Goal: Task Accomplishment & Management: Use online tool/utility

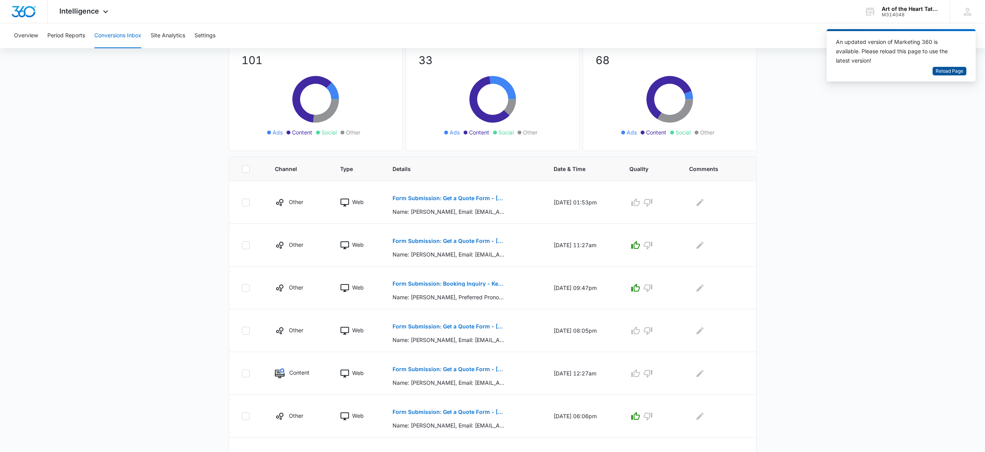
click at [938, 70] on span "Reload Page" at bounding box center [950, 71] width 28 height 7
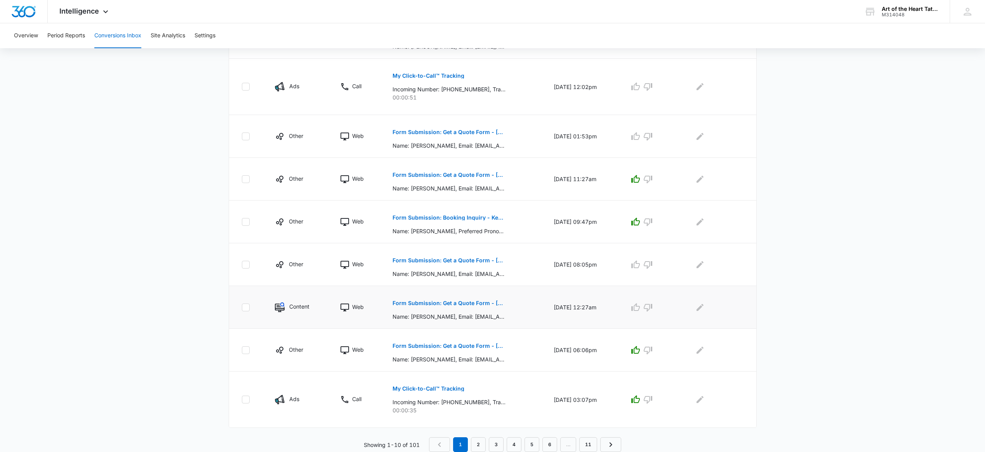
scroll to position [271, 0]
click at [476, 304] on p "Form Submission: Get a Quote Form - [US_STATE] (was previously both)" at bounding box center [449, 302] width 113 height 5
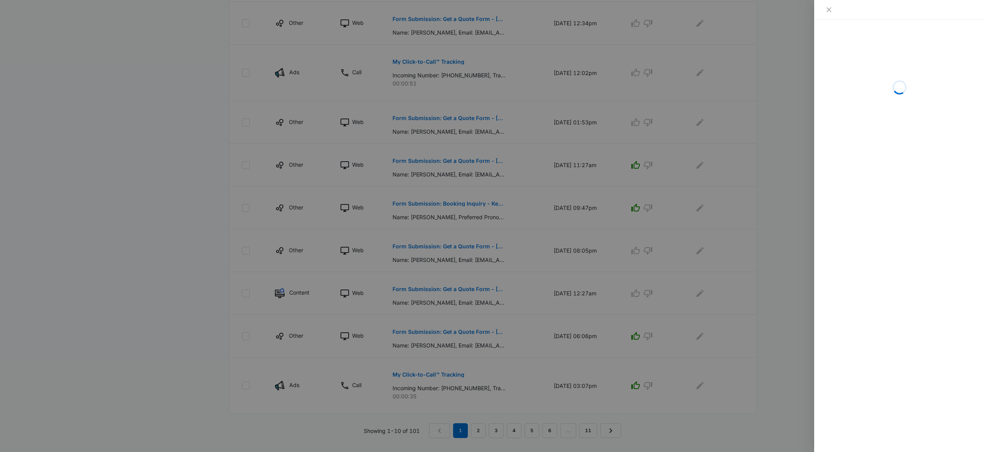
scroll to position [290, 0]
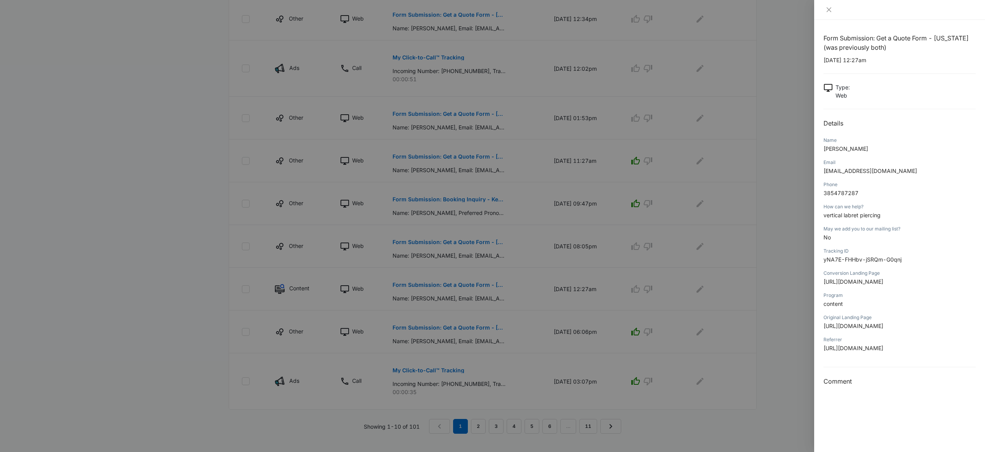
click at [572, 312] on div at bounding box center [492, 226] width 985 height 452
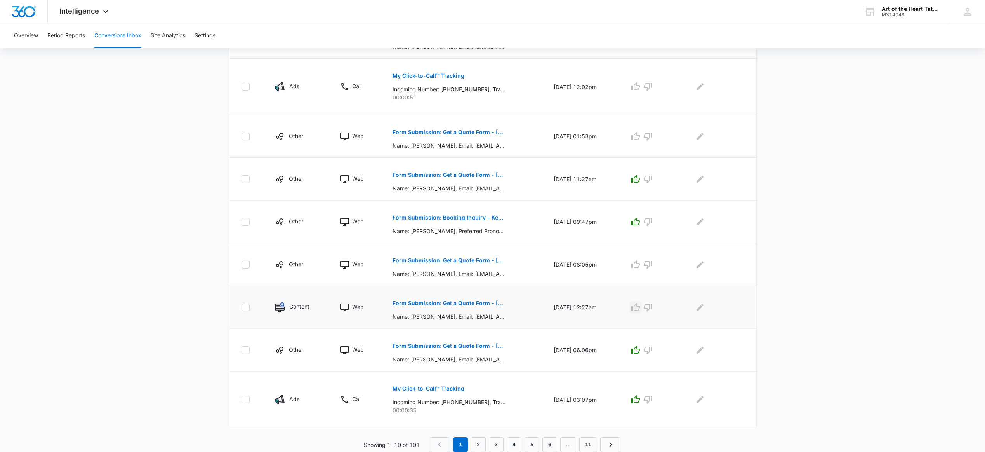
scroll to position [272, 0]
click at [640, 307] on icon "button" at bounding box center [635, 306] width 9 height 9
click at [478, 255] on button "Form Submission: Get a Quote Form - [US_STATE] (was previously both)" at bounding box center [449, 260] width 113 height 19
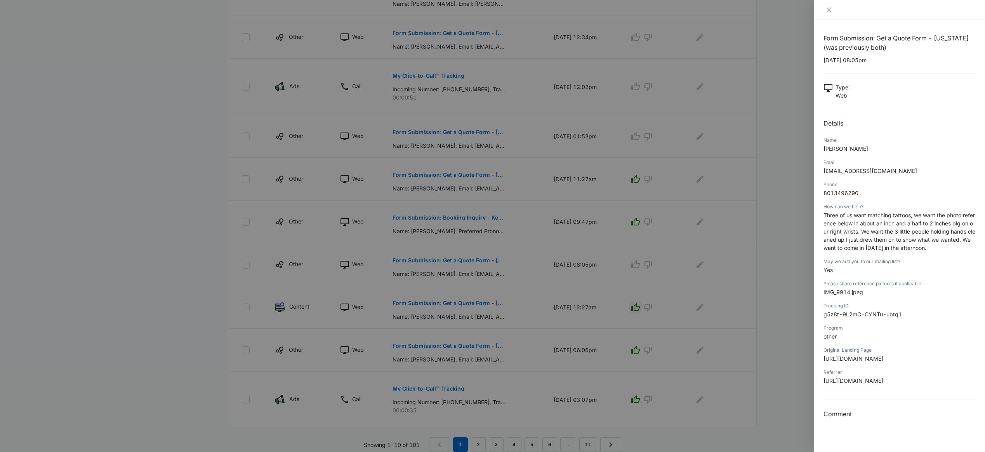
click at [536, 250] on div at bounding box center [492, 226] width 985 height 452
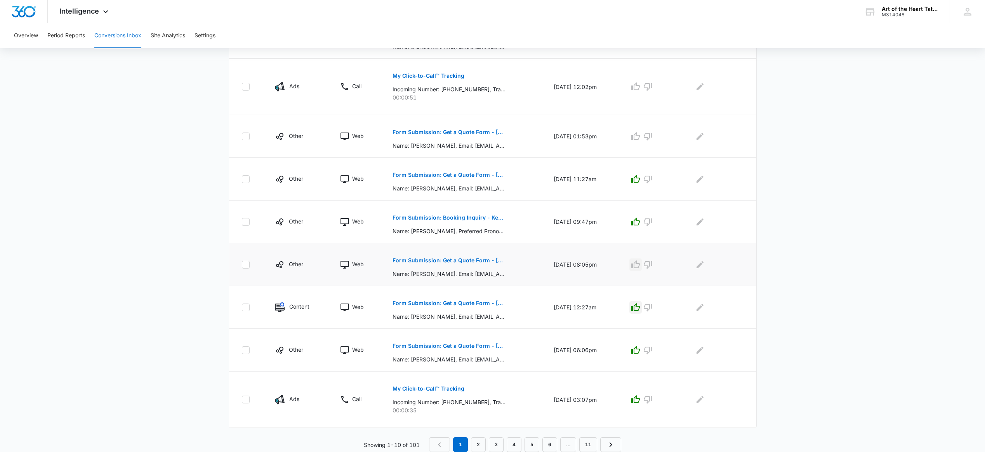
click at [638, 268] on icon "button" at bounding box center [635, 264] width 9 height 9
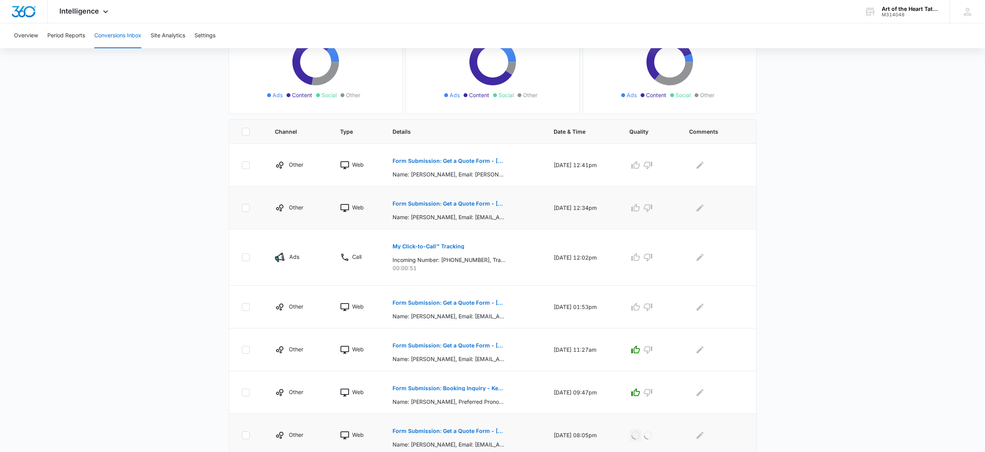
scroll to position [93, 0]
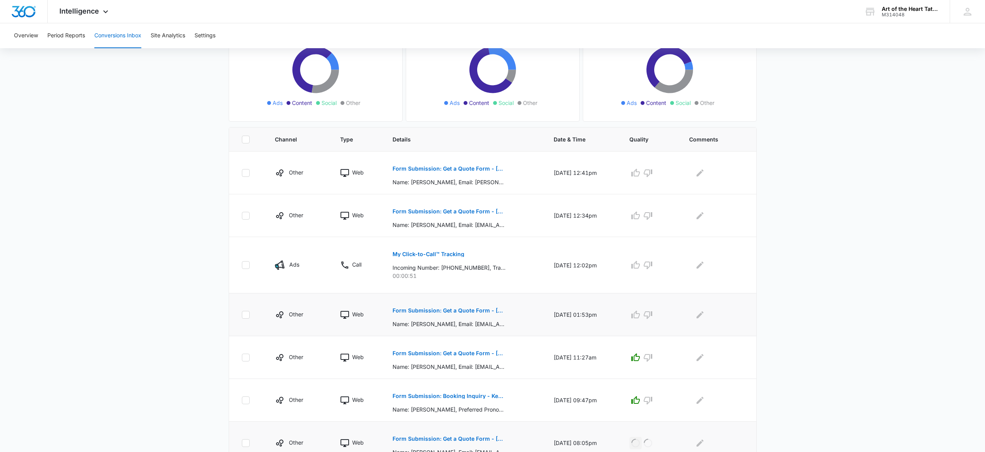
click at [481, 314] on button "Form Submission: Get a Quote Form - [US_STATE] (was previously both)" at bounding box center [449, 310] width 113 height 19
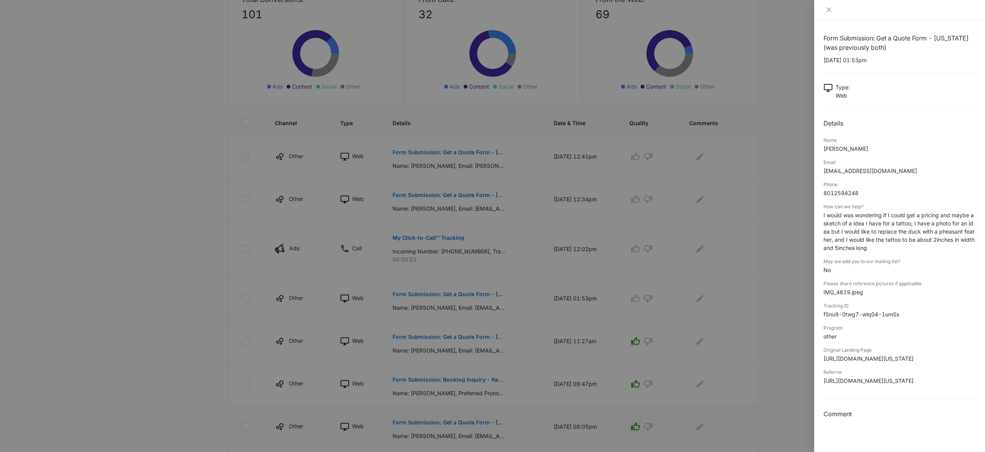
scroll to position [108, 0]
click at [646, 280] on div at bounding box center [492, 226] width 985 height 452
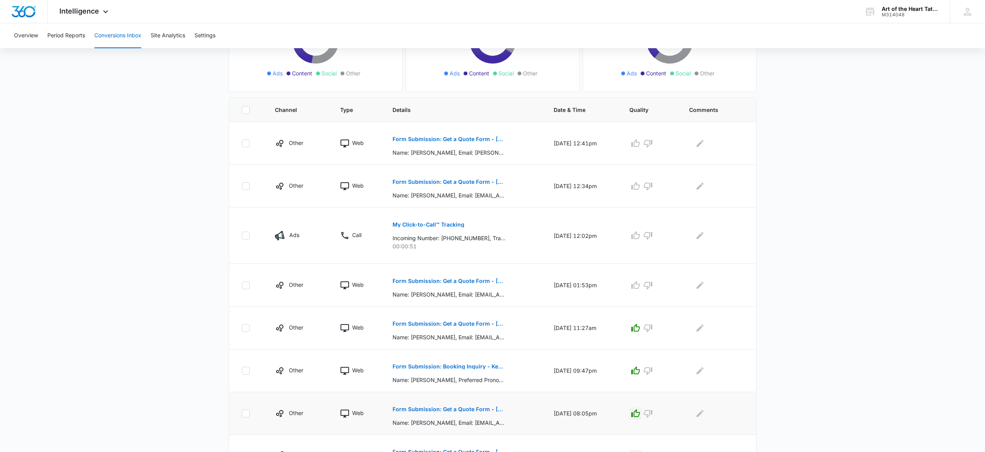
scroll to position [125, 0]
drag, startPoint x: 642, startPoint y: 236, endPoint x: 598, endPoint y: 222, distance: 46.5
click at [640, 236] on icon "button" at bounding box center [635, 233] width 9 height 8
click at [485, 179] on p "Form Submission: Get a Quote Form - [US_STATE] (was previously both)" at bounding box center [449, 179] width 113 height 5
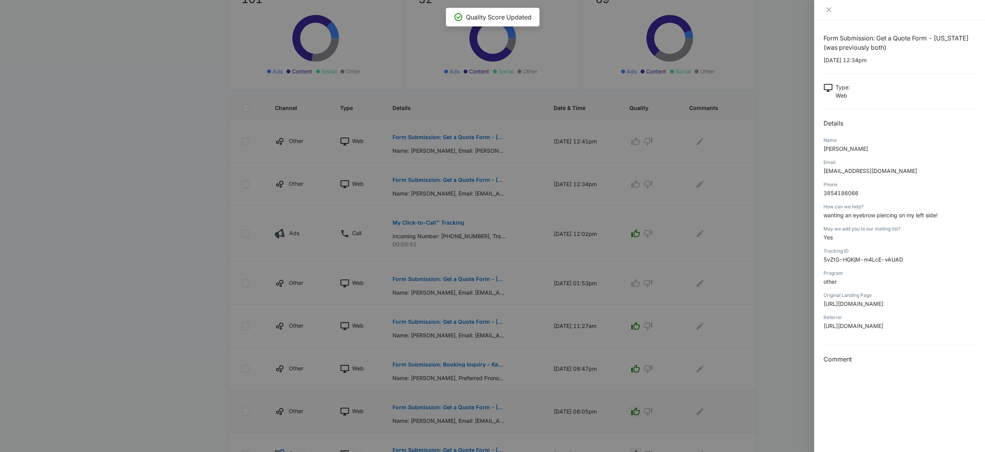
click at [695, 158] on div at bounding box center [492, 226] width 985 height 452
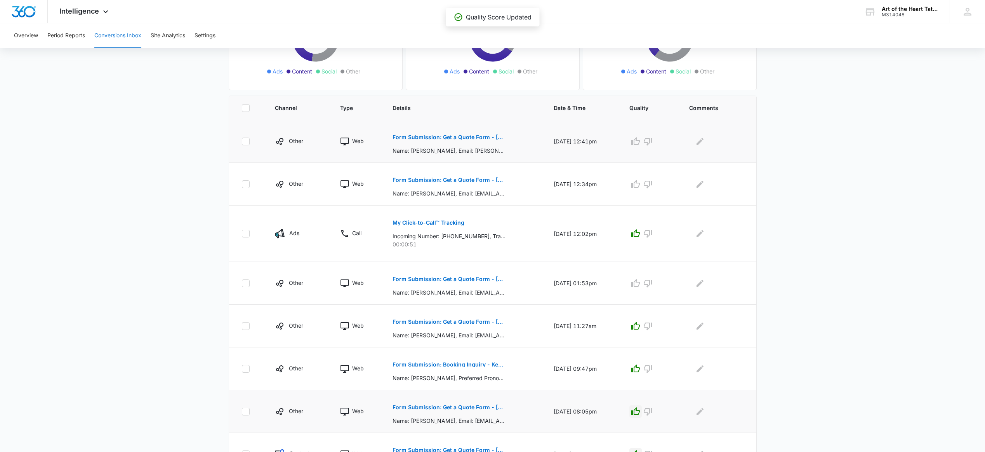
click at [487, 135] on p "Form Submission: Get a Quote Form - [US_STATE] (was previously both)" at bounding box center [449, 136] width 113 height 5
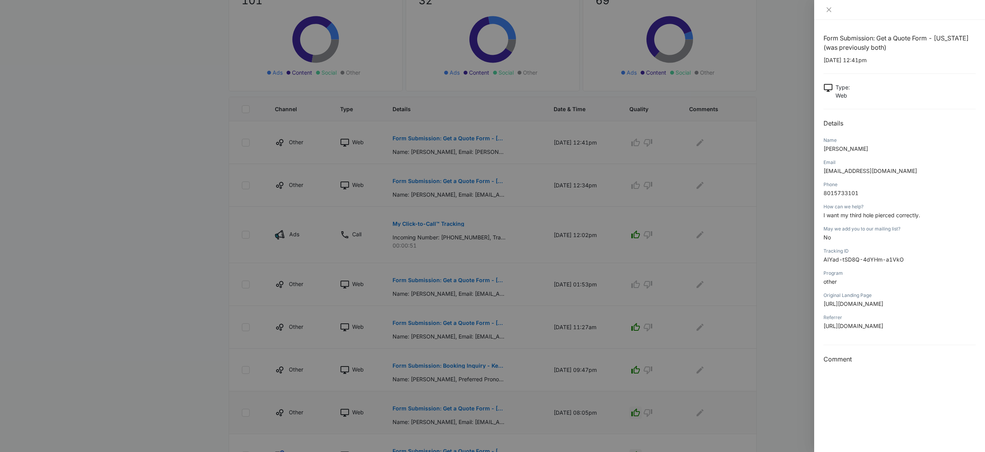
scroll to position [123, 0]
click at [548, 156] on div at bounding box center [492, 226] width 985 height 452
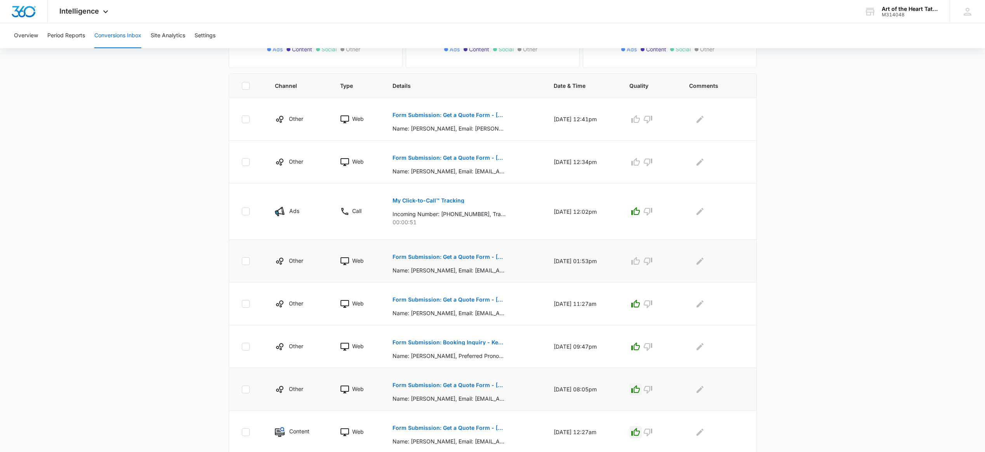
scroll to position [149, 0]
click at [448, 259] on button "Form Submission: Get a Quote Form - [US_STATE] (was previously both)" at bounding box center [449, 254] width 113 height 19
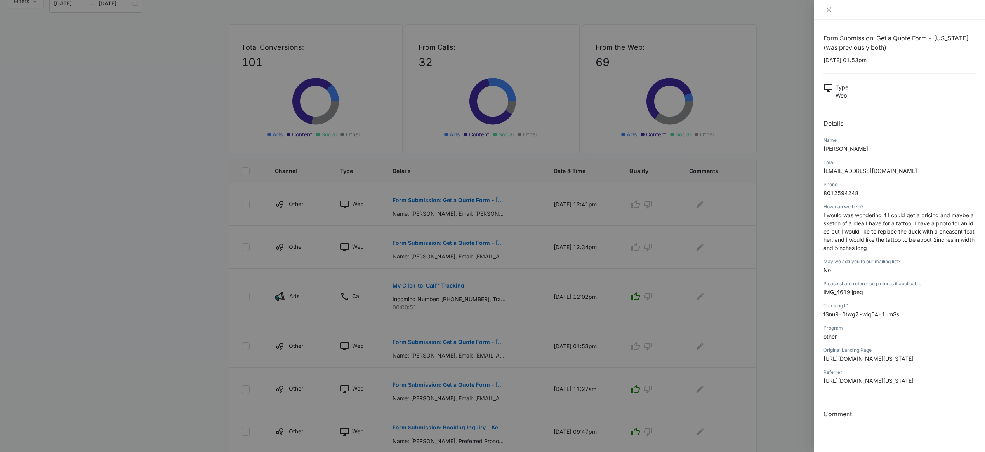
scroll to position [61, 0]
click at [763, 253] on div at bounding box center [492, 226] width 985 height 452
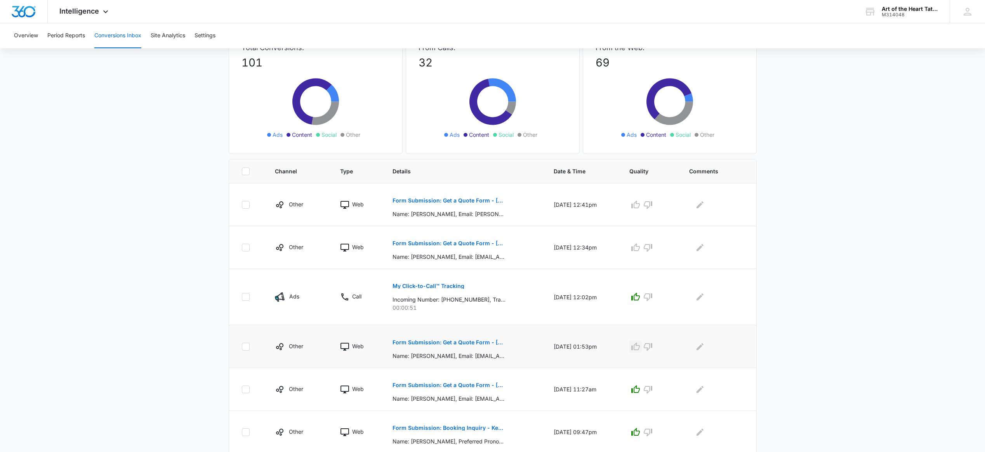
click at [639, 346] on icon "button" at bounding box center [635, 346] width 9 height 8
click at [490, 243] on p "Form Submission: Get a Quote Form - [US_STATE] (was previously both)" at bounding box center [449, 242] width 113 height 5
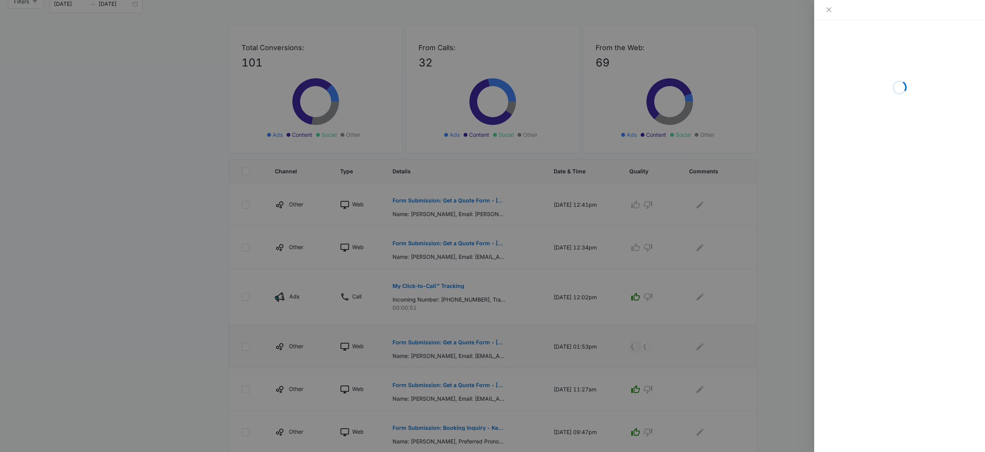
click at [765, 263] on div at bounding box center [492, 226] width 985 height 452
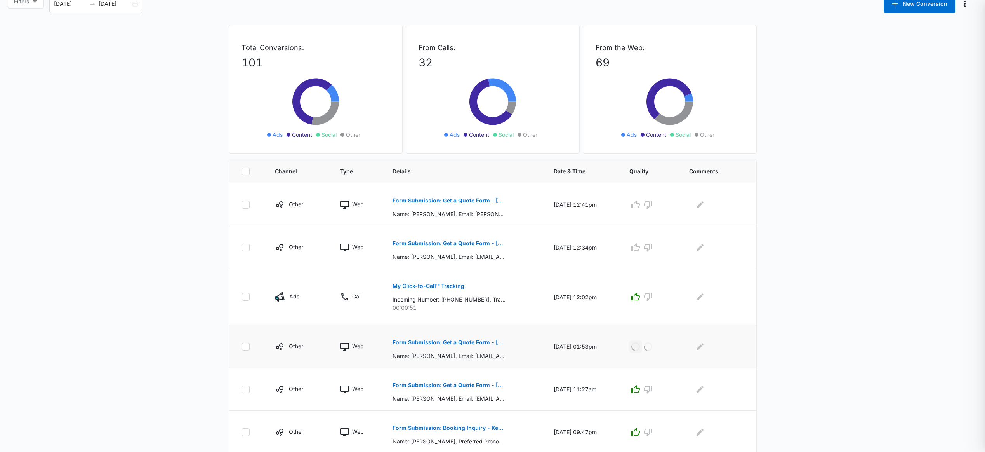
scroll to position [66, 0]
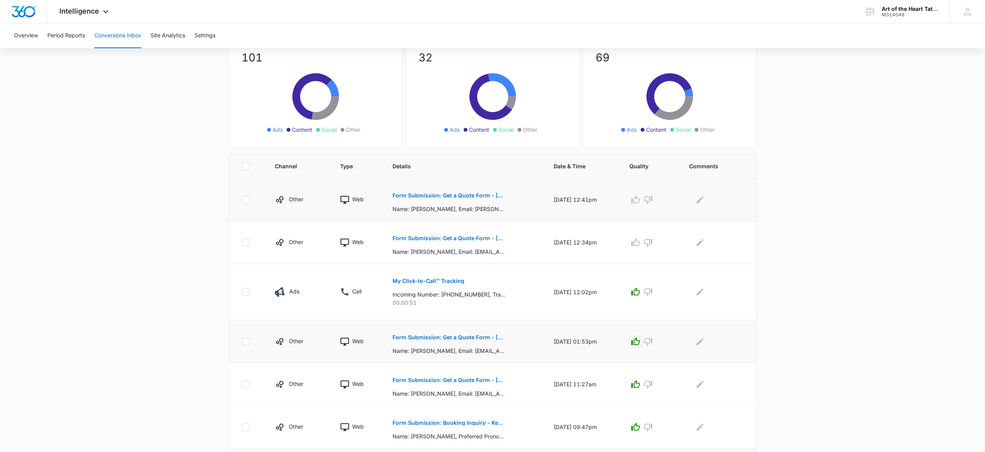
drag, startPoint x: 642, startPoint y: 199, endPoint x: 643, endPoint y: 217, distance: 17.9
click at [640, 199] on icon "button" at bounding box center [635, 199] width 9 height 9
click at [637, 243] on icon "button" at bounding box center [635, 242] width 9 height 8
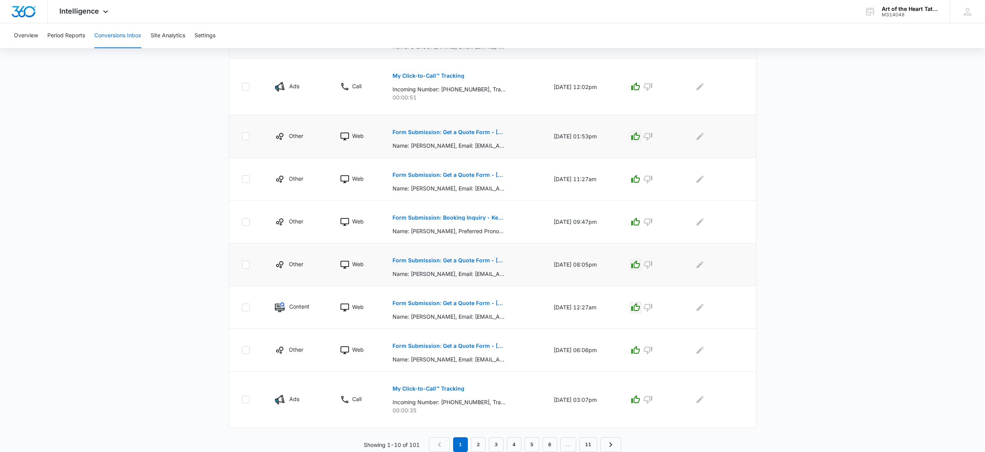
scroll to position [271, 0]
